Goal: Task Accomplishment & Management: Manage account settings

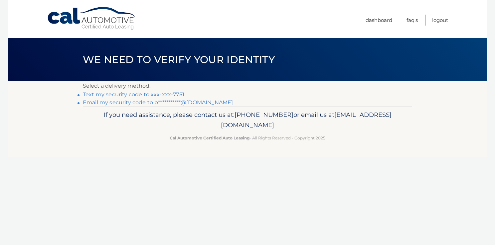
click at [378, 145] on footer "If you need assistance, please contact us at: 609-807-3200 or email us at Custo…" at bounding box center [247, 132] width 479 height 51
click at [106, 92] on link "Text my security code to xxx-xxx-7751" at bounding box center [133, 94] width 101 height 6
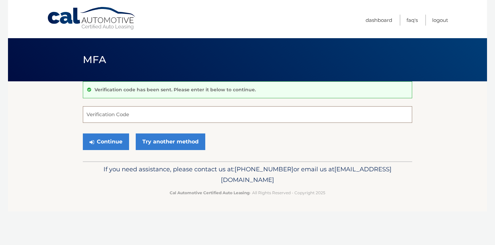
click at [119, 113] on input "Verification Code" at bounding box center [247, 114] width 329 height 17
type input "185472"
click at [111, 142] on button "Continue" at bounding box center [106, 142] width 46 height 17
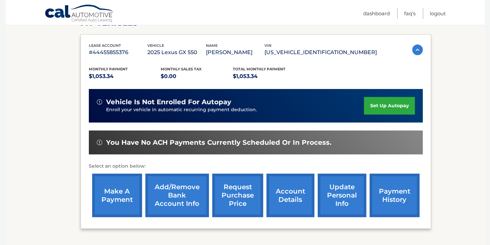
scroll to position [104, 0]
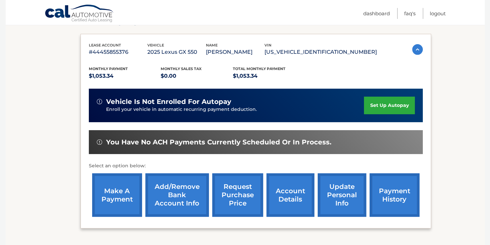
click at [381, 196] on link "payment history" at bounding box center [394, 196] width 50 height 44
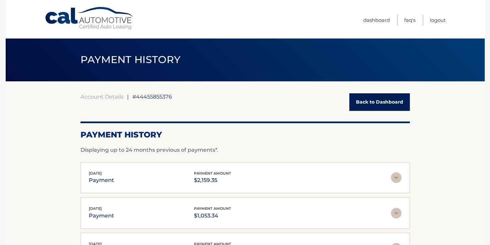
click at [402, 104] on link "Back to Dashboard" at bounding box center [379, 102] width 61 height 18
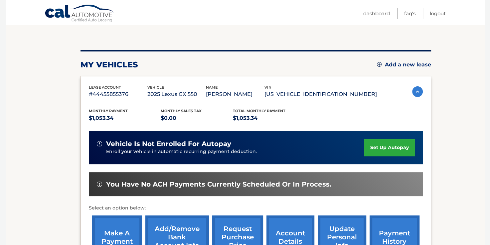
scroll to position [62, 0]
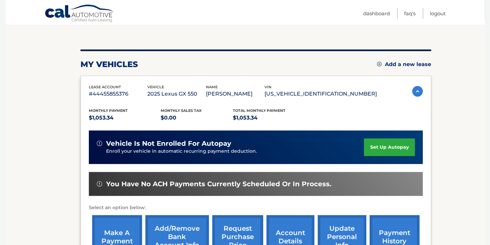
click at [380, 146] on link "set up autopay" at bounding box center [389, 148] width 51 height 18
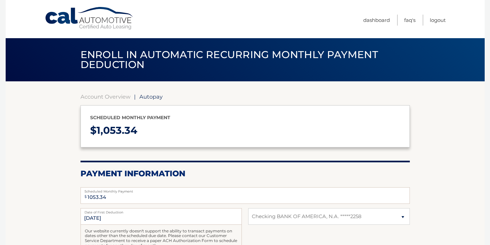
select select "ZjEyYjI5ZTMtNzdhNi00ZmFmLTlhYjMtNjMyNzUwYTgzYTc3"
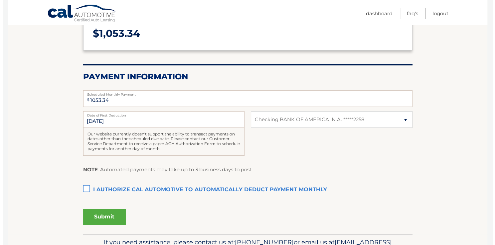
scroll to position [99, 0]
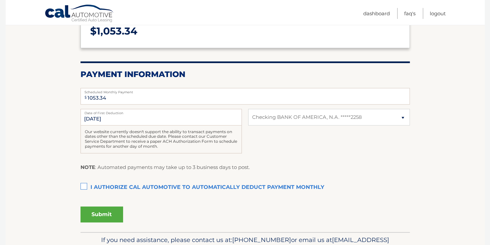
click at [83, 185] on label "I authorize cal automotive to automatically deduct payment monthly This checkbo…" at bounding box center [244, 187] width 329 height 13
click at [0, 0] on input "I authorize cal automotive to automatically deduct payment monthly This checkbo…" at bounding box center [0, 0] width 0 height 0
click at [97, 217] on button "Submit" at bounding box center [101, 215] width 43 height 16
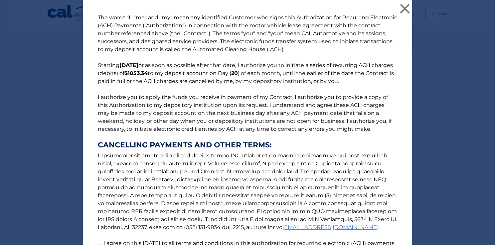
scroll to position [68, 0]
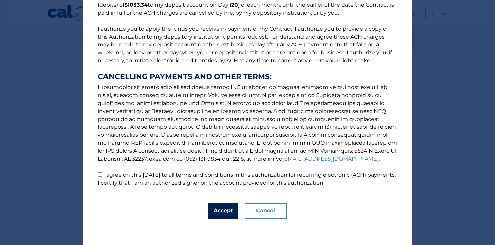
click at [217, 210] on button "Accept" at bounding box center [223, 211] width 30 height 16
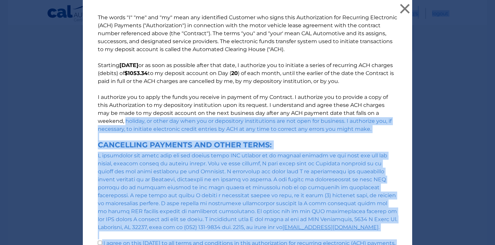
scroll to position [84, 0]
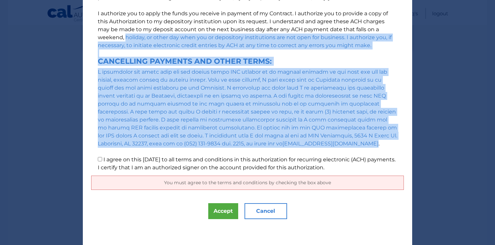
drag, startPoint x: 325, startPoint y: 115, endPoint x: 306, endPoint y: 143, distance: 33.0
click at [306, 143] on p "The words "I" "me" and "my" mean any identified Customer who signs this Authori…" at bounding box center [247, 51] width 313 height 242
drag, startPoint x: 306, startPoint y: 143, endPoint x: 306, endPoint y: 107, distance: 35.6
click at [306, 107] on p "The words "I" "me" and "my" mean any identified Customer who signs this Authori…" at bounding box center [247, 51] width 313 height 242
click at [98, 158] on input "I agree on this 09/06/2025 to all terms and conditions in this authorization fo…" at bounding box center [100, 159] width 4 height 4
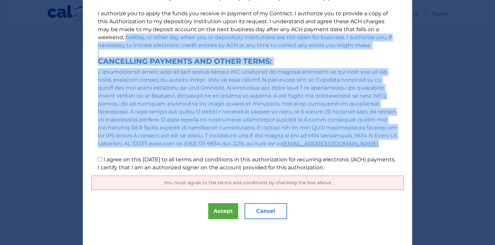
checkbox input "true"
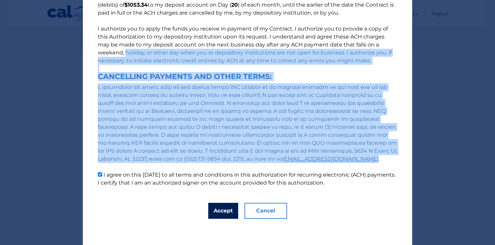
click at [219, 208] on button "Accept" at bounding box center [223, 211] width 30 height 16
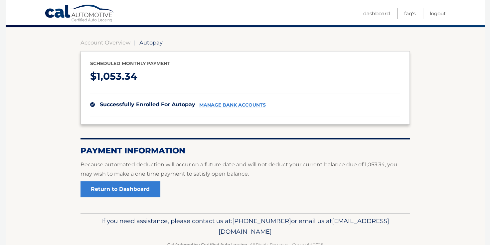
scroll to position [60, 0]
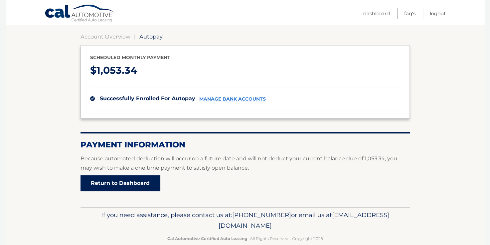
click at [135, 182] on link "Return to Dashboard" at bounding box center [120, 184] width 80 height 16
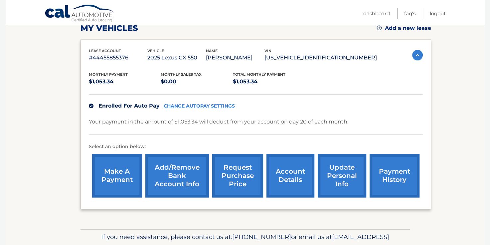
scroll to position [99, 0]
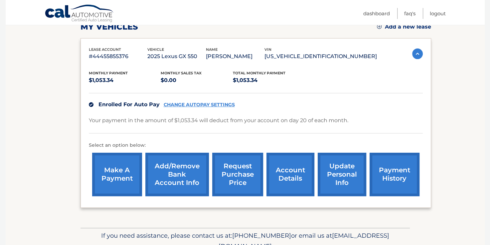
click at [116, 170] on link "make a payment" at bounding box center [117, 175] width 50 height 44
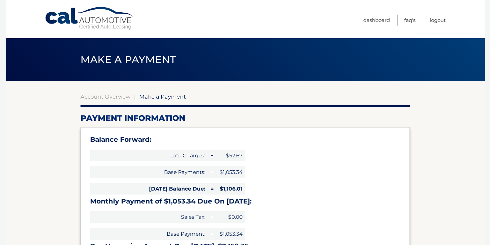
select select "ZjEyYjI5ZTMtNzdhNi00ZmFmLTlhYjMtNjMyNzUwYTgzYTc3"
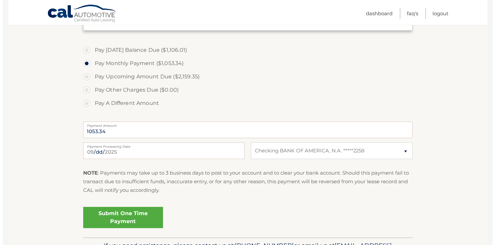
scroll to position [232, 0]
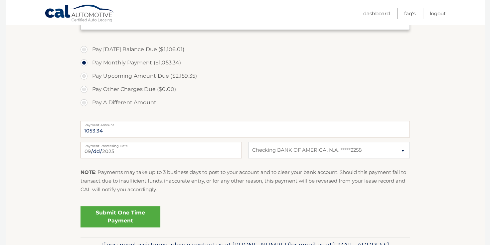
click at [84, 48] on label "Pay Today's Balance Due ($1,106.01)" at bounding box center [244, 49] width 329 height 13
click at [84, 48] on input "Pay Today's Balance Due ($1,106.01)" at bounding box center [86, 48] width 7 height 11
radio input "true"
type input "1106.01"
click at [121, 217] on link "Submit One Time Payment" at bounding box center [120, 216] width 80 height 21
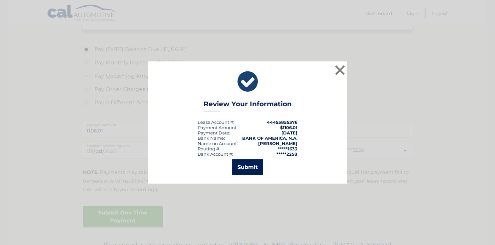
click at [247, 167] on button "Submit" at bounding box center [247, 168] width 31 height 16
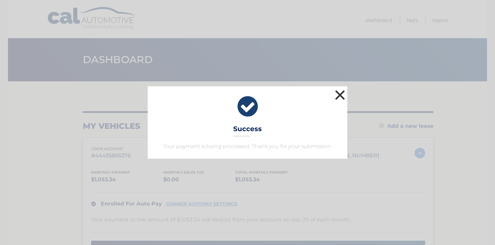
click at [339, 92] on button "×" at bounding box center [339, 94] width 13 height 13
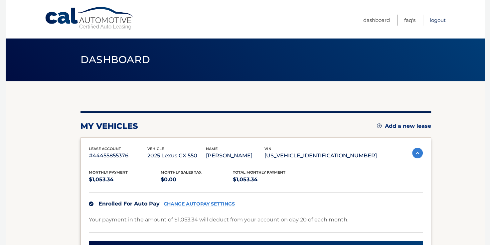
click at [440, 18] on link "Logout" at bounding box center [438, 20] width 16 height 11
